Goal: Find specific page/section: Find specific page/section

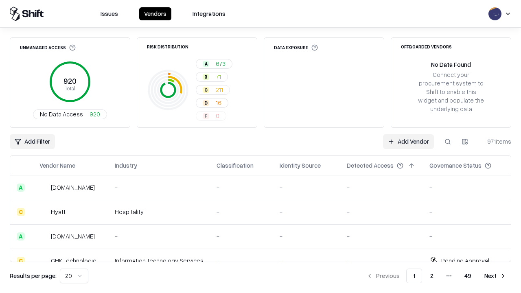
click at [261, 147] on div "Add Filter Add Vendor 971 items" at bounding box center [261, 141] width 502 height 15
click at [32, 142] on html "Issues Vendors Integrations Unmanaged Access 920 Total No Data Access 920 Risk …" at bounding box center [260, 146] width 521 height 293
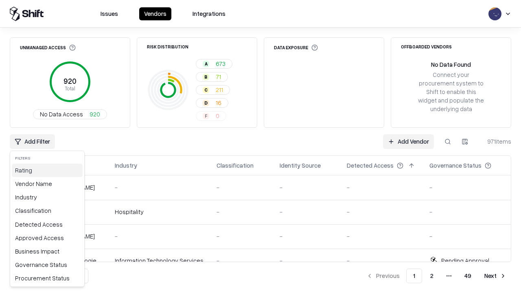
click at [47, 170] on div "Rating" at bounding box center [47, 170] width 71 height 13
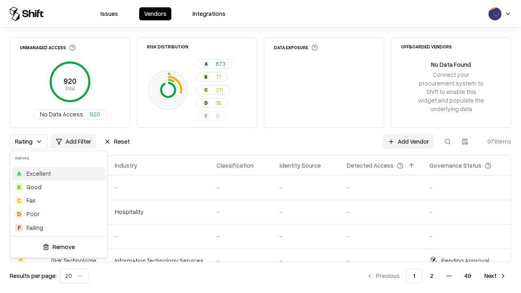
click at [261, 147] on html "Issues Vendors Integrations Unmanaged Access 920 Total No Data Access 920 Risk …" at bounding box center [260, 146] width 521 height 293
click at [117, 142] on button "Reset" at bounding box center [116, 141] width 35 height 15
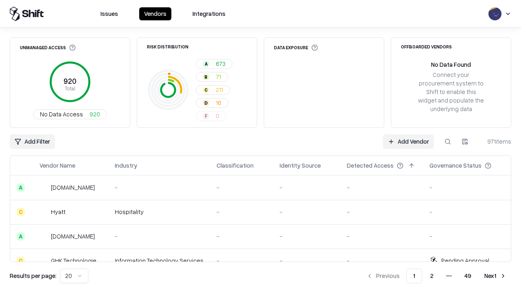
click at [261, 147] on div "Add Filter Add Vendor 971 items" at bounding box center [261, 141] width 502 height 15
click at [32, 142] on html "Issues Vendors Integrations Unmanaged Access 920 Total No Data Access 920 Risk …" at bounding box center [260, 146] width 521 height 293
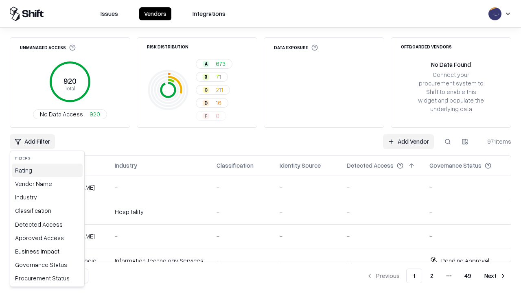
click at [47, 170] on div "Rating" at bounding box center [47, 170] width 71 height 13
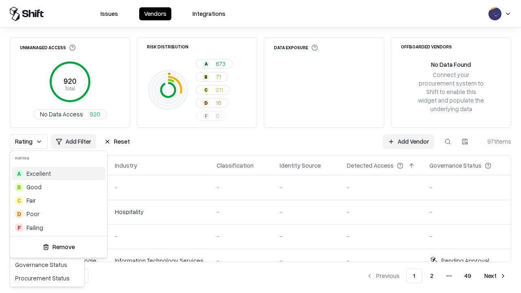
click at [59, 214] on div "D Poor" at bounding box center [59, 213] width 94 height 13
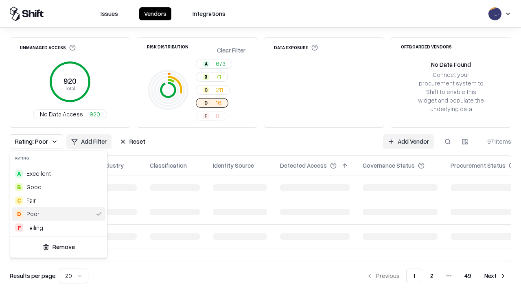
click at [261, 147] on html "Issues Vendors Integrations Unmanaged Access 920 Total No Data Access 920 Risk …" at bounding box center [260, 146] width 521 height 293
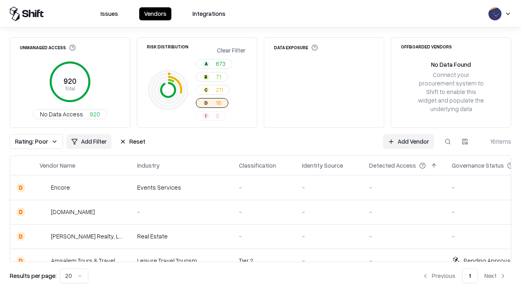
click at [261, 147] on div "Rating: Poor Add Filter Reset Add Vendor 16 items" at bounding box center [261, 141] width 502 height 15
click at [132, 142] on button "Reset" at bounding box center [132, 141] width 35 height 15
click at [261, 147] on div "Add Filter Add Vendor 16 items" at bounding box center [261, 141] width 502 height 15
click at [32, 142] on html "Issues Vendors Integrations Unmanaged Access 920 Total No Data Access 920 Risk …" at bounding box center [260, 146] width 521 height 293
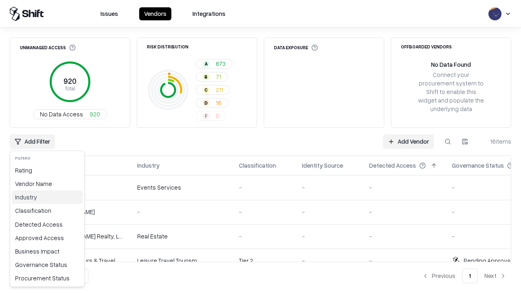
click at [47, 197] on div "Industry" at bounding box center [47, 197] width 71 height 13
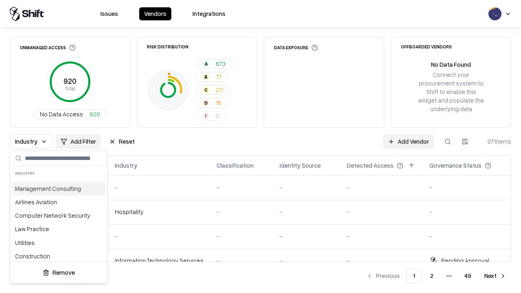
click at [261, 147] on html "Issues Vendors Integrations Unmanaged Access 920 Total No Data Access 920 Risk …" at bounding box center [260, 146] width 521 height 293
click at [122, 142] on button "Reset" at bounding box center [121, 141] width 35 height 15
